Goal: Find specific page/section: Find specific page/section

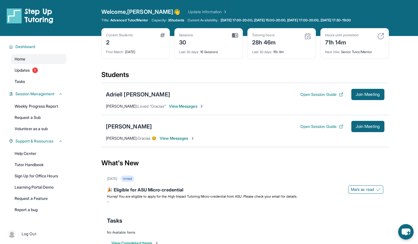
click at [290, 113] on div "Adriell [PERSON_NAME] Open Session Guide Join Meeting [PERSON_NAME] : Loved “Gr…" at bounding box center [244, 99] width 287 height 32
